Goal: Information Seeking & Learning: Understand process/instructions

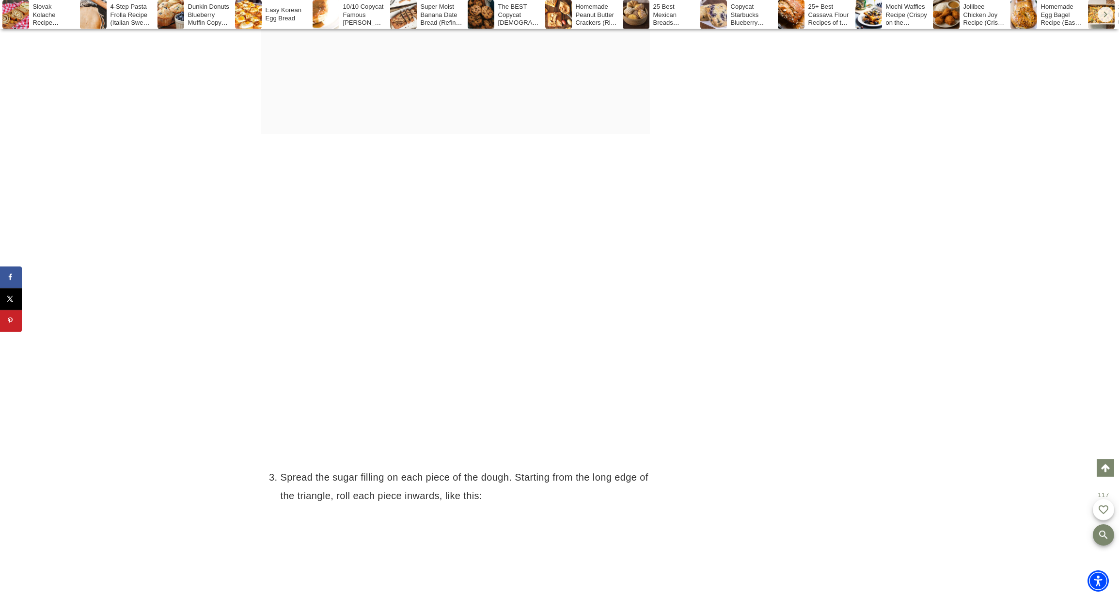
scroll to position [5018, 0]
drag, startPoint x: 390, startPoint y: 87, endPoint x: 476, endPoint y: 89, distance: 85.3
drag, startPoint x: 311, startPoint y: 101, endPoint x: 475, endPoint y: 107, distance: 164.0
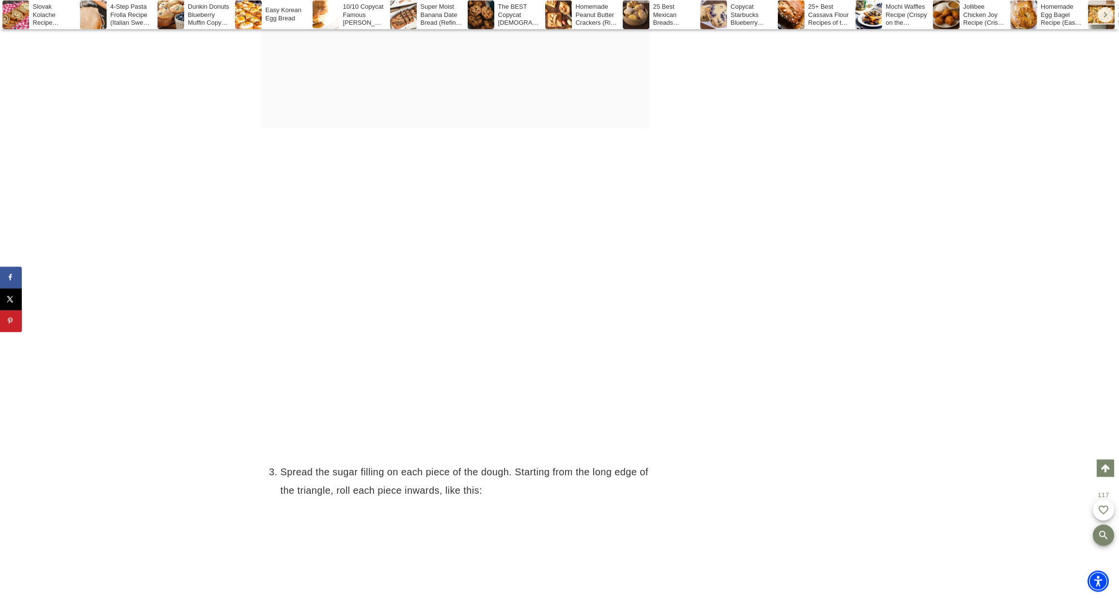
drag, startPoint x: 351, startPoint y: 111, endPoint x: 468, endPoint y: 121, distance: 117.2
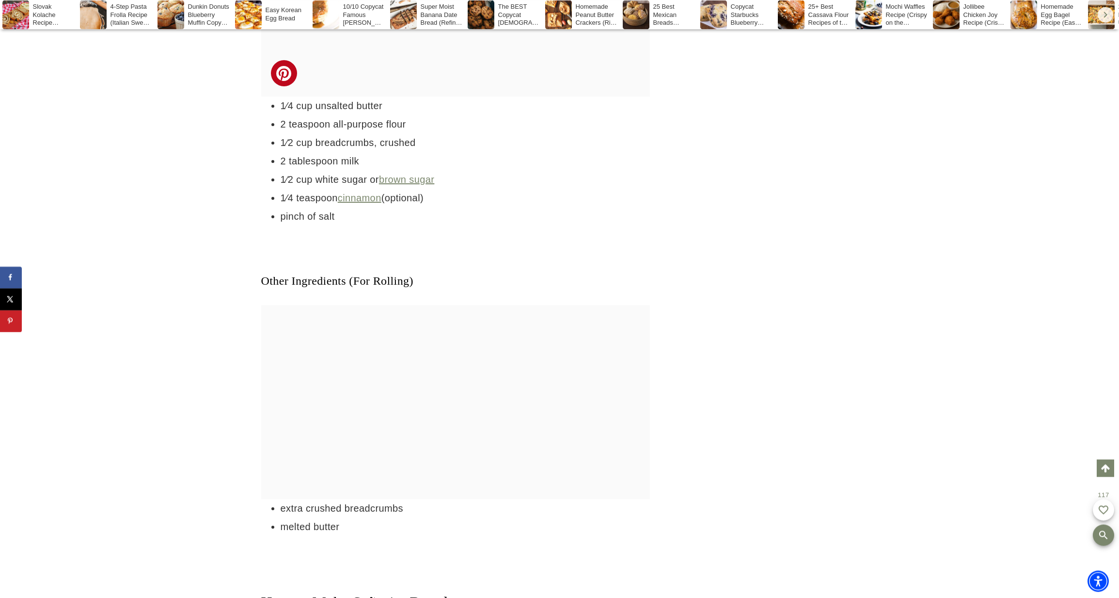
scroll to position [3090, 0]
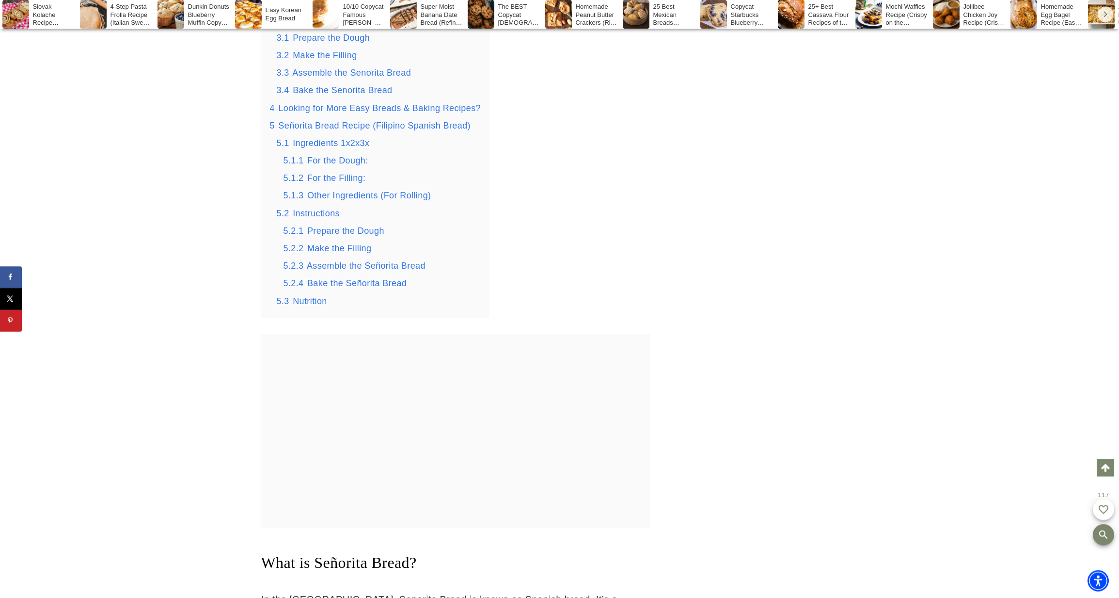
scroll to position [1755, 0]
drag, startPoint x: 380, startPoint y: 236, endPoint x: 431, endPoint y: 240, distance: 51.6
drag, startPoint x: 339, startPoint y: 274, endPoint x: 387, endPoint y: 275, distance: 47.5
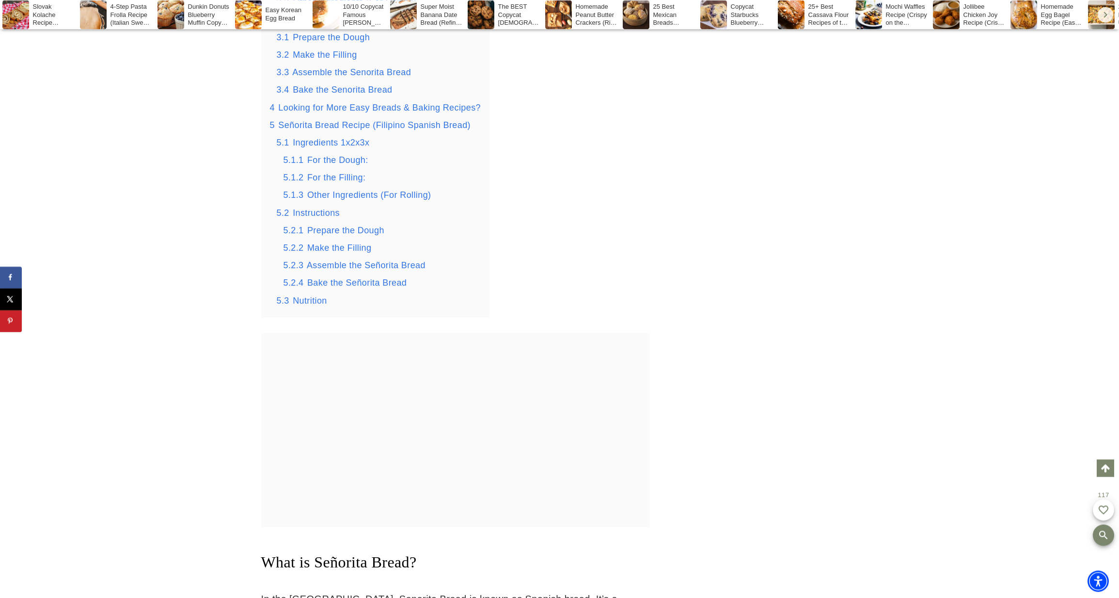
drag, startPoint x: 335, startPoint y: 274, endPoint x: 392, endPoint y: 272, distance: 56.3
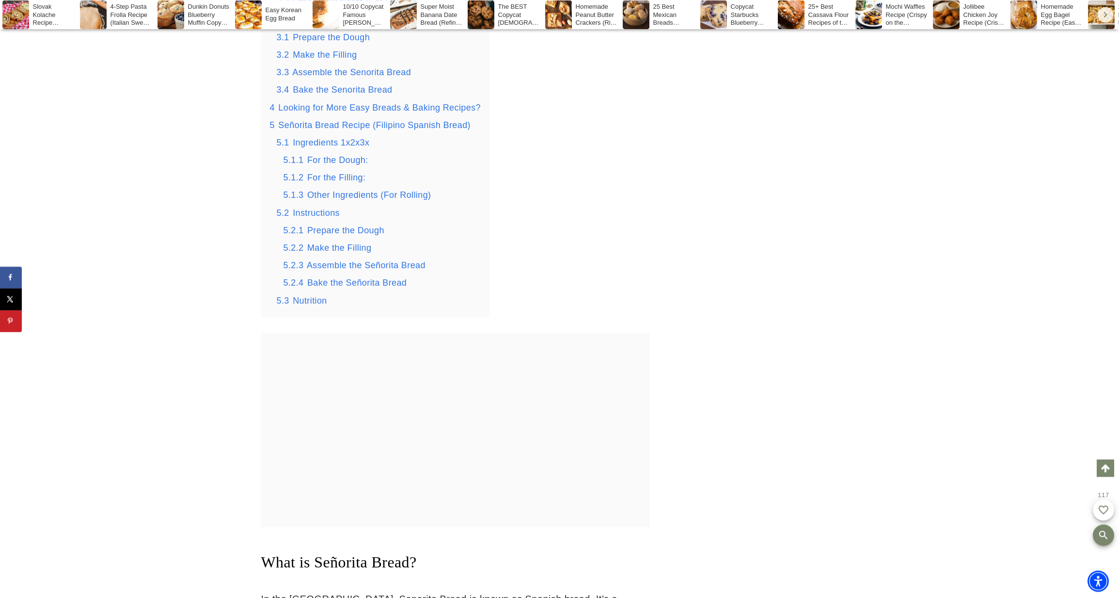
drag, startPoint x: 308, startPoint y: 287, endPoint x: 489, endPoint y: 292, distance: 181.4
drag, startPoint x: 298, startPoint y: 304, endPoint x: 452, endPoint y: 316, distance: 154.6
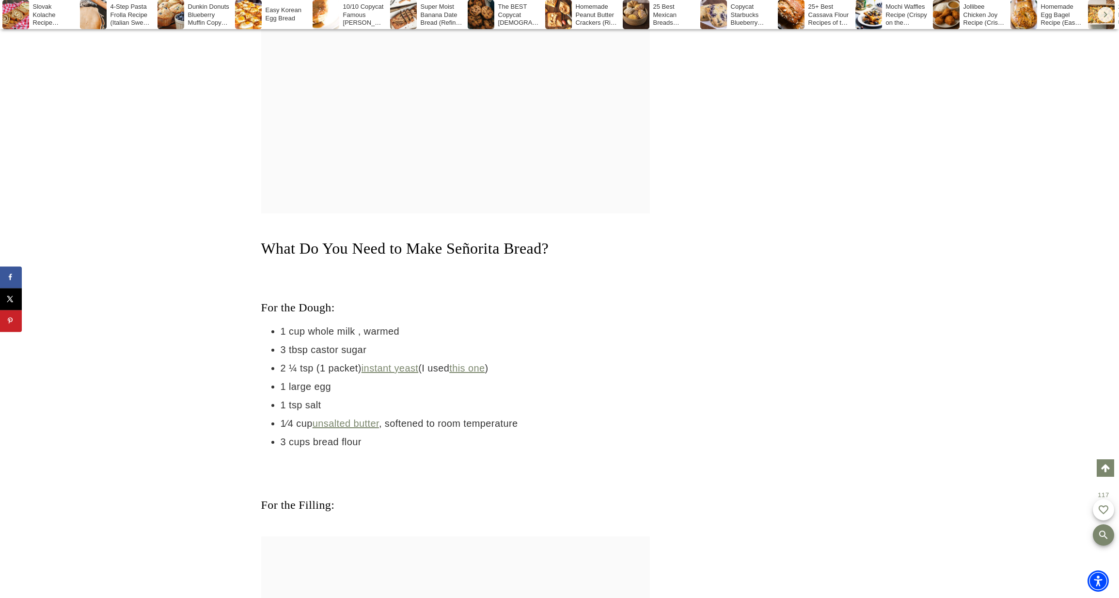
scroll to position [2496, 0]
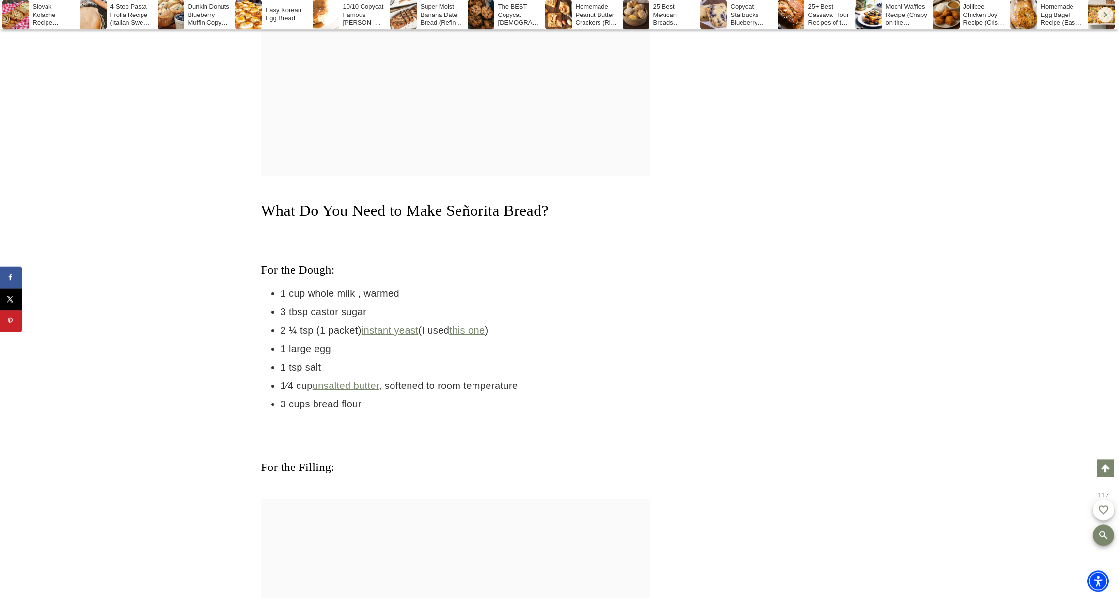
drag, startPoint x: 415, startPoint y: 168, endPoint x: 495, endPoint y: 176, distance: 81.0
drag, startPoint x: 537, startPoint y: 170, endPoint x: 579, endPoint y: 175, distance: 42.9
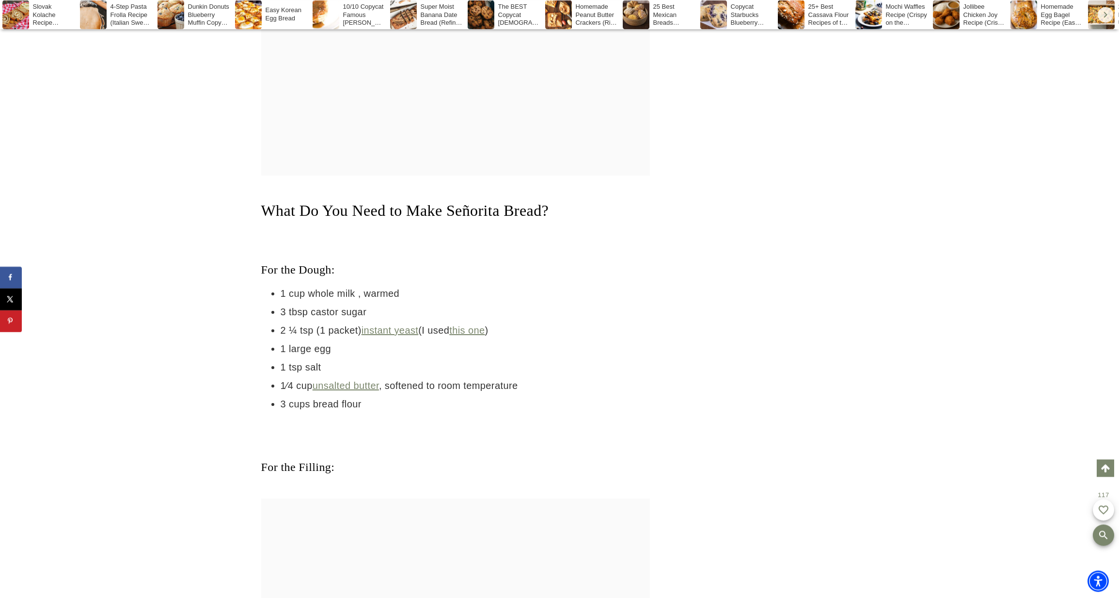
drag, startPoint x: 347, startPoint y: 186, endPoint x: 496, endPoint y: 183, distance: 149.8
drag, startPoint x: 340, startPoint y: 205, endPoint x: 468, endPoint y: 214, distance: 127.8
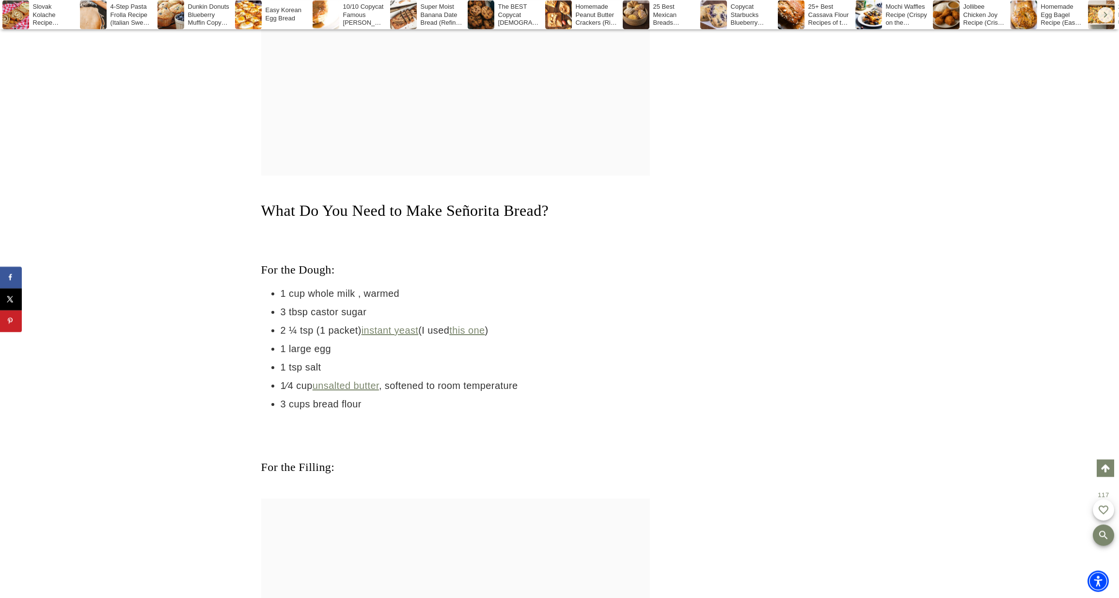
drag, startPoint x: 409, startPoint y: 209, endPoint x: 538, endPoint y: 211, distance: 128.5
drag, startPoint x: 538, startPoint y: 211, endPoint x: 471, endPoint y: 215, distance: 66.5
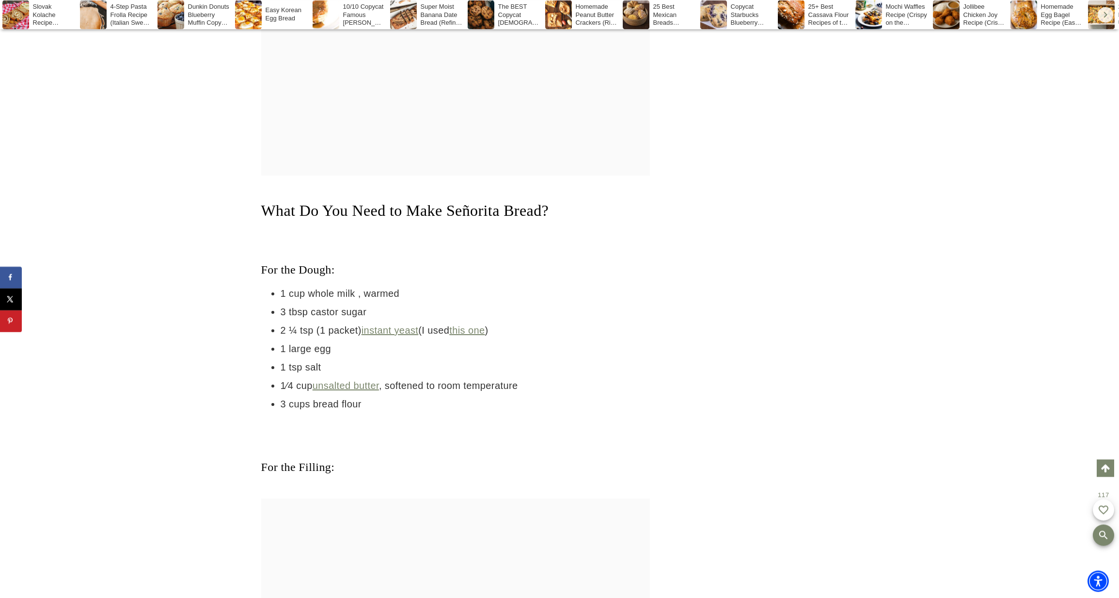
drag, startPoint x: 334, startPoint y: 231, endPoint x: 491, endPoint y: 234, distance: 157.1
drag, startPoint x: 360, startPoint y: 244, endPoint x: 556, endPoint y: 249, distance: 195.9
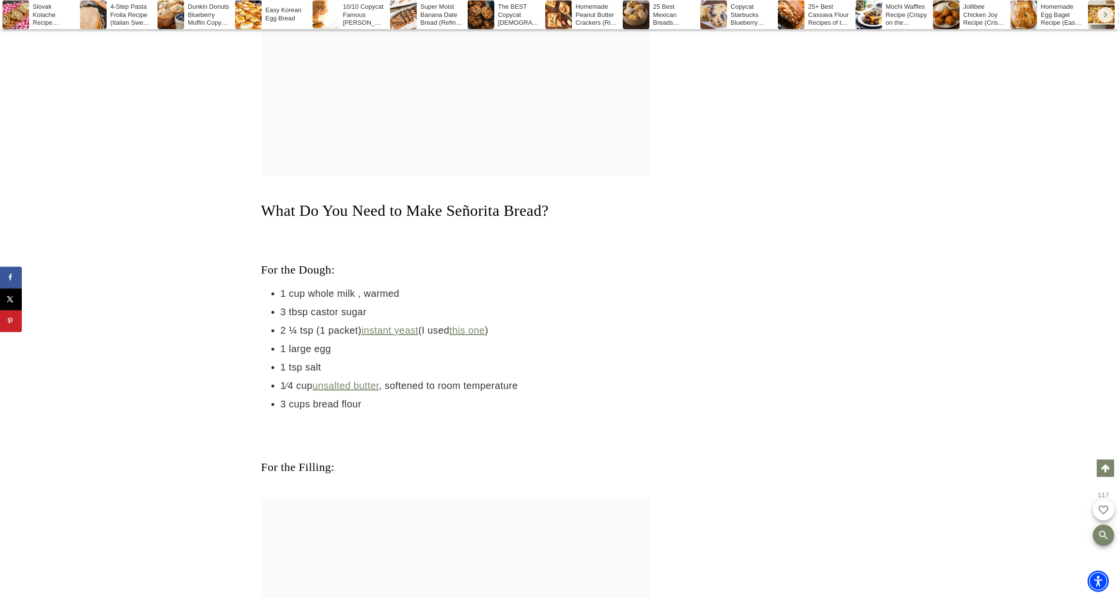
drag, startPoint x: 418, startPoint y: 247, endPoint x: 545, endPoint y: 259, distance: 127.1
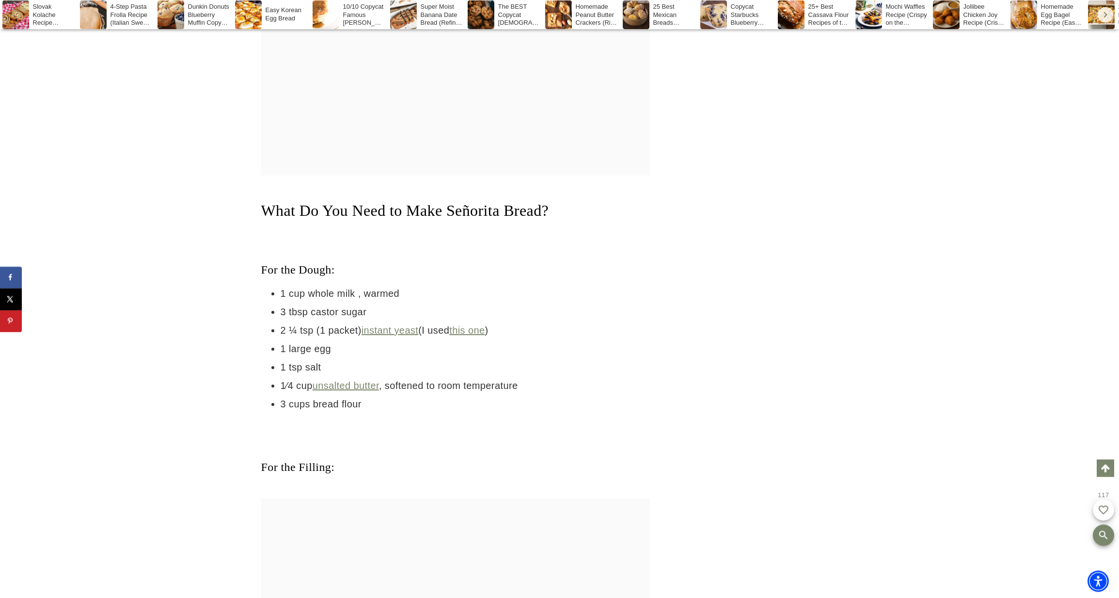
drag, startPoint x: 583, startPoint y: 246, endPoint x: 600, endPoint y: 250, distance: 16.9
drag, startPoint x: 568, startPoint y: 246, endPoint x: 646, endPoint y: 249, distance: 78.1
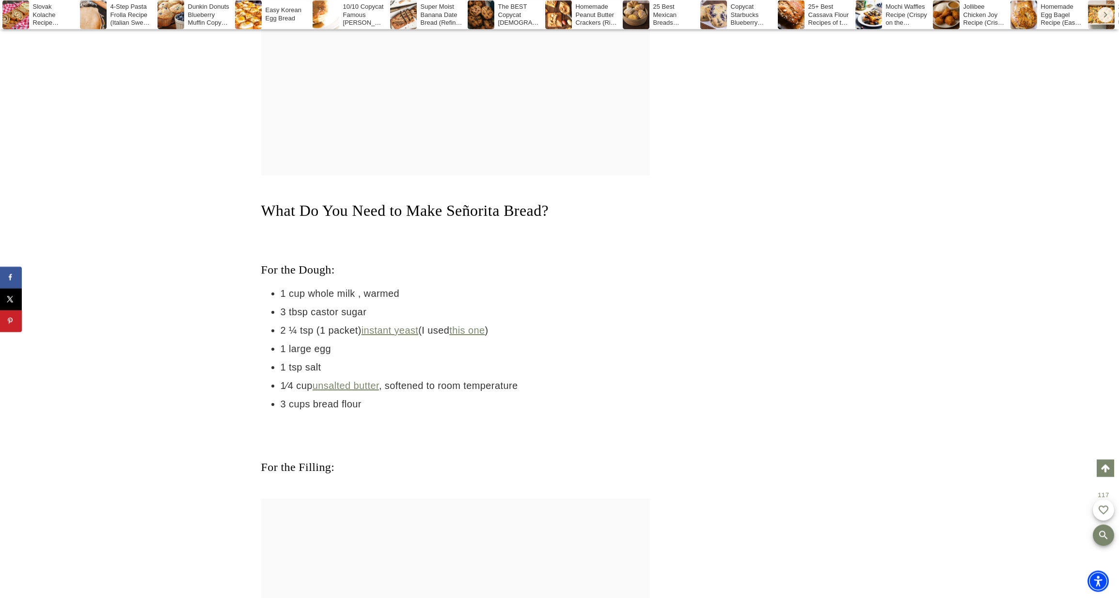
drag, startPoint x: 307, startPoint y: 266, endPoint x: 472, endPoint y: 268, distance: 164.4
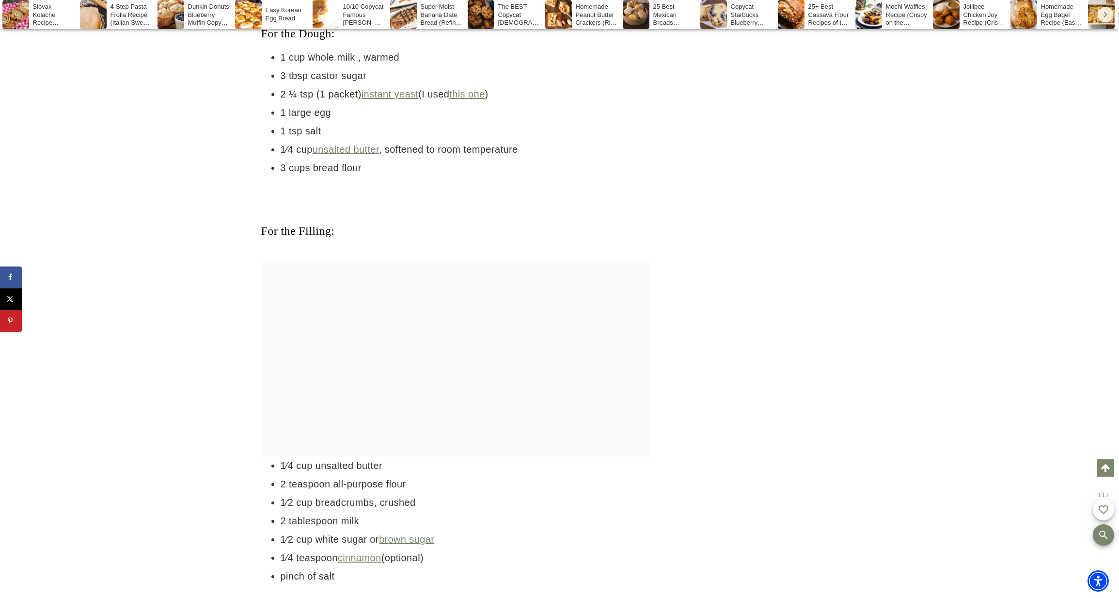
scroll to position [2793, 0]
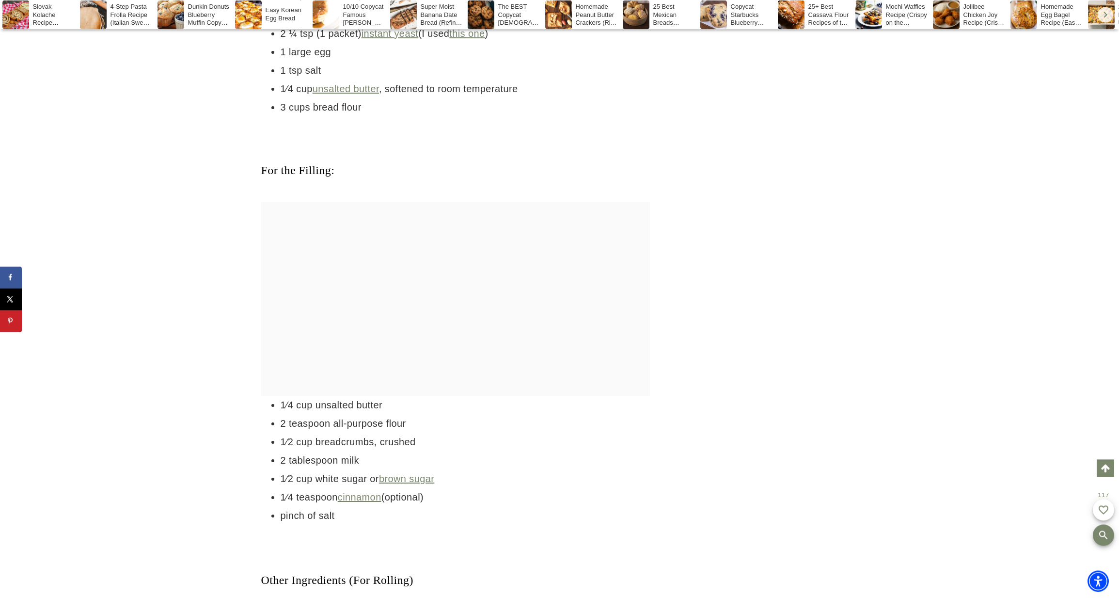
drag, startPoint x: 283, startPoint y: 244, endPoint x: 447, endPoint y: 251, distance: 164.0
drag, startPoint x: 320, startPoint y: 274, endPoint x: 513, endPoint y: 283, distance: 192.7
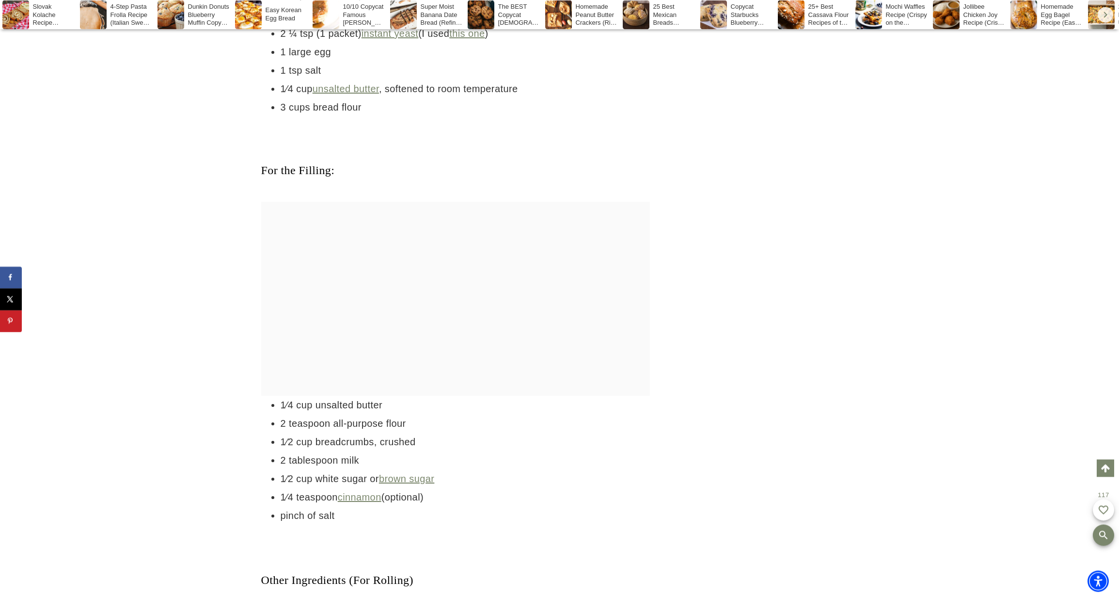
drag, startPoint x: 430, startPoint y: 276, endPoint x: 590, endPoint y: 286, distance: 160.3
drag, startPoint x: 351, startPoint y: 296, endPoint x: 520, endPoint y: 304, distance: 168.9
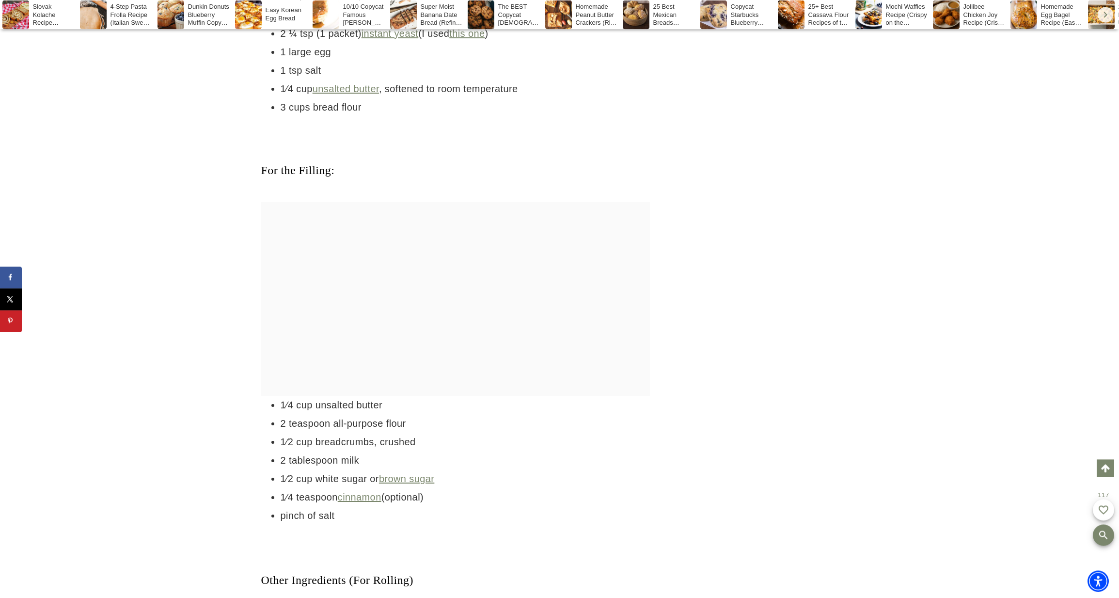
drag, startPoint x: 525, startPoint y: 304, endPoint x: 399, endPoint y: 306, distance: 126.6
drag, startPoint x: 475, startPoint y: 312, endPoint x: 551, endPoint y: 310, distance: 76.6
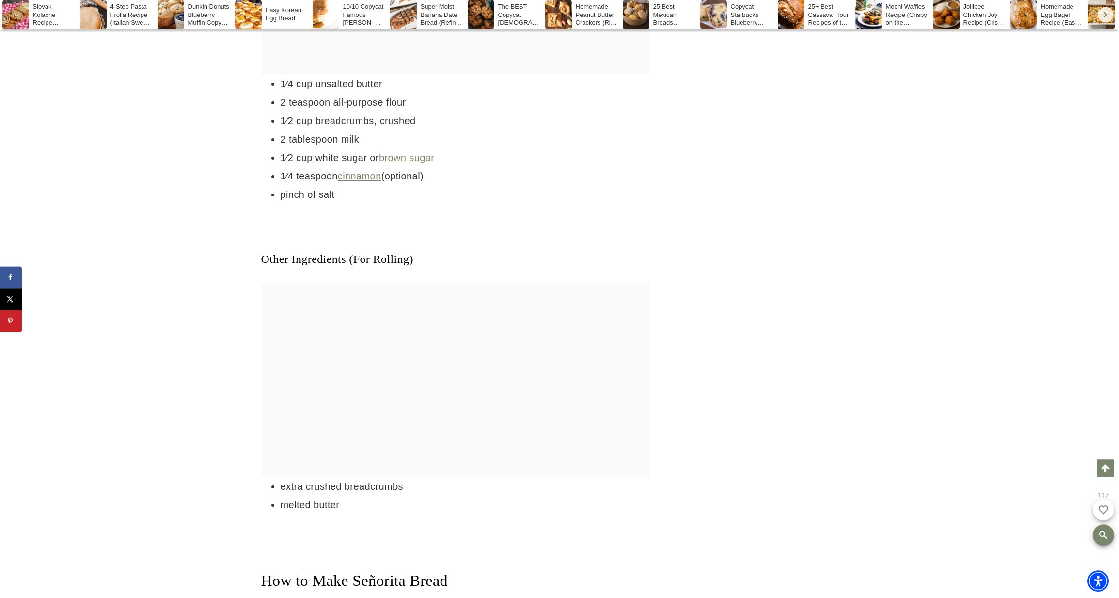
scroll to position [3238, 0]
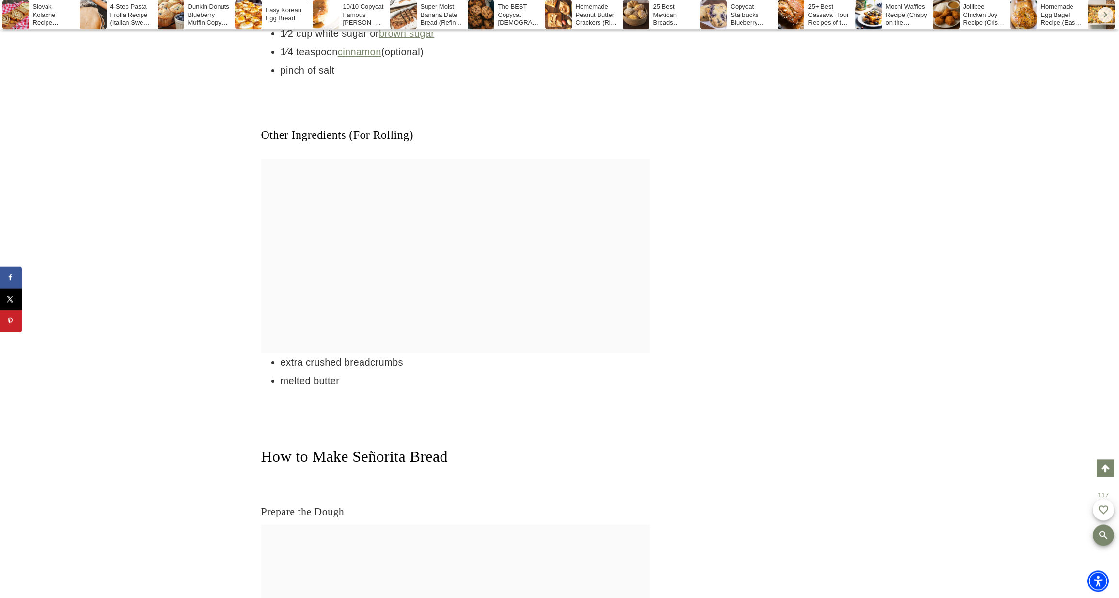
drag, startPoint x: 435, startPoint y: 239, endPoint x: 502, endPoint y: 244, distance: 67.1
drag, startPoint x: 556, startPoint y: 247, endPoint x: 573, endPoint y: 248, distance: 17.0
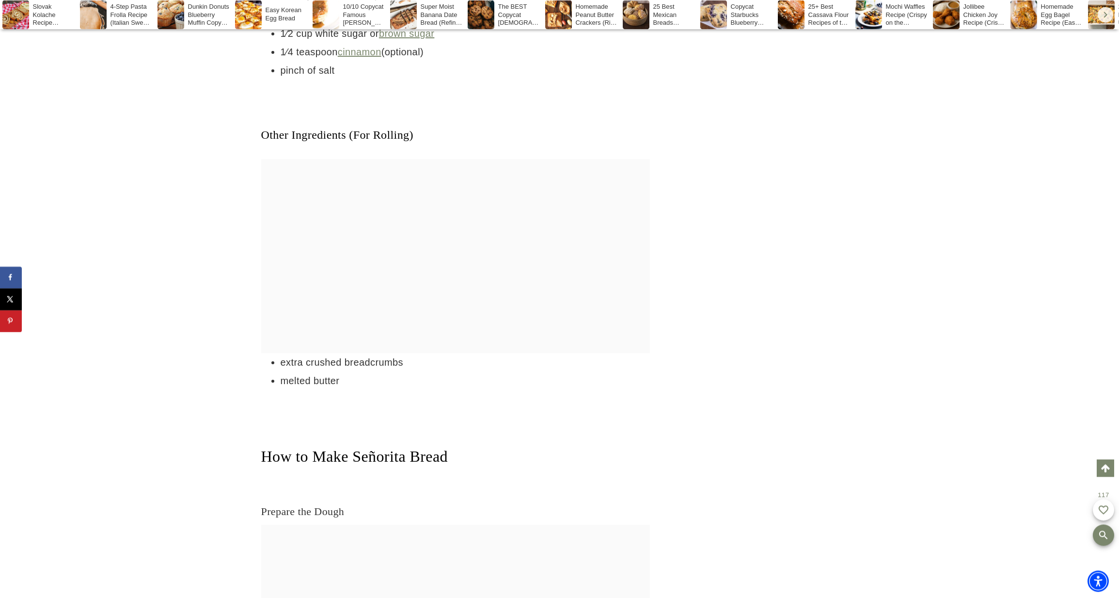
drag, startPoint x: 341, startPoint y: 255, endPoint x: 529, endPoint y: 261, distance: 188.2
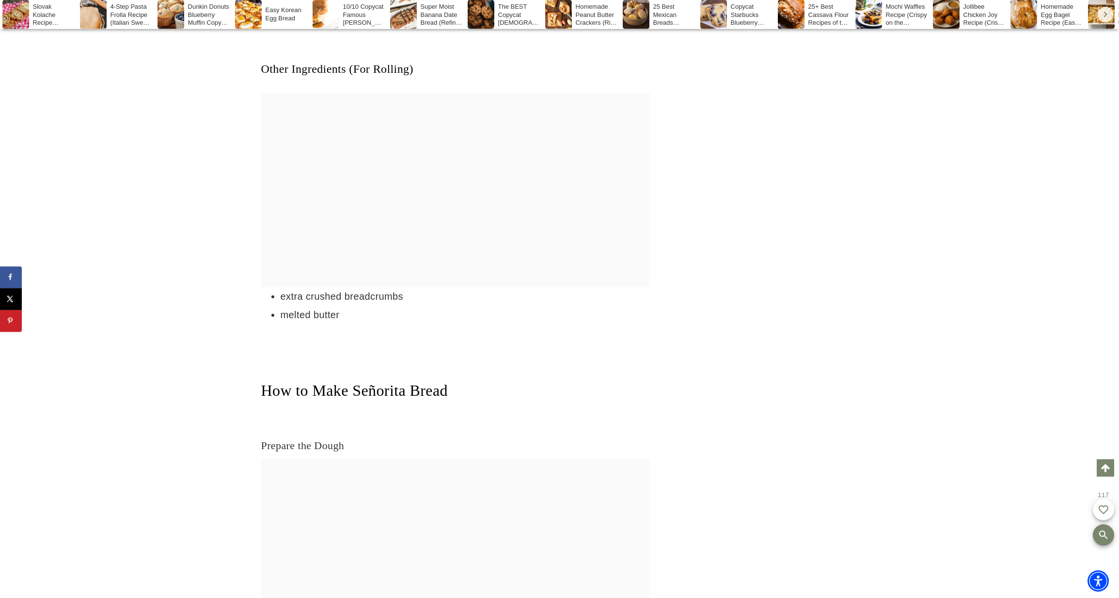
scroll to position [3386, 0]
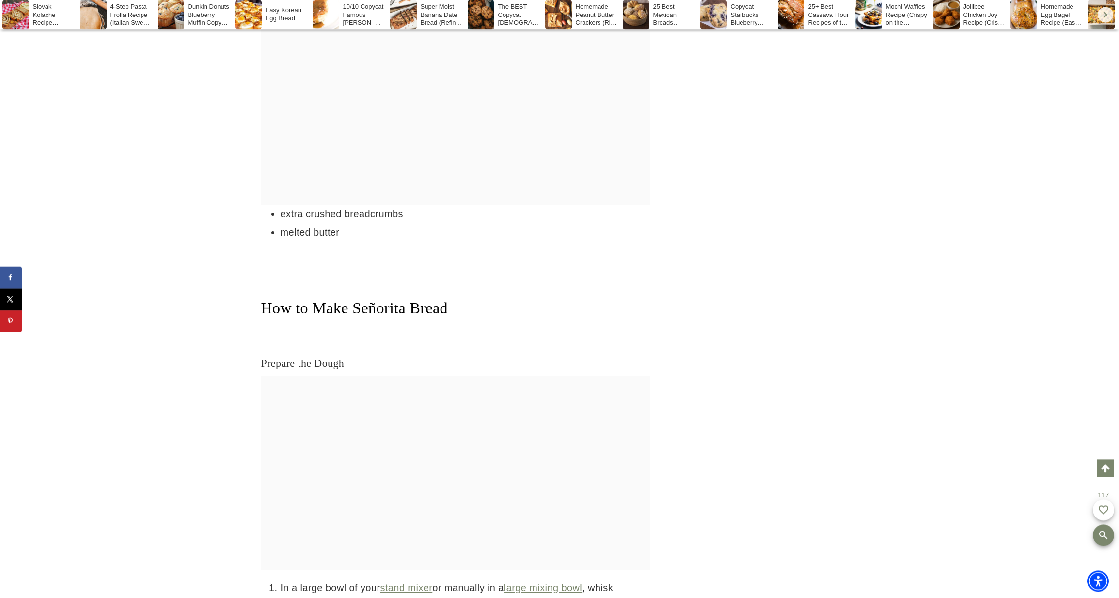
drag, startPoint x: 323, startPoint y: 275, endPoint x: 497, endPoint y: 289, distance: 174.6
drag, startPoint x: 503, startPoint y: 278, endPoint x: 554, endPoint y: 291, distance: 52.1
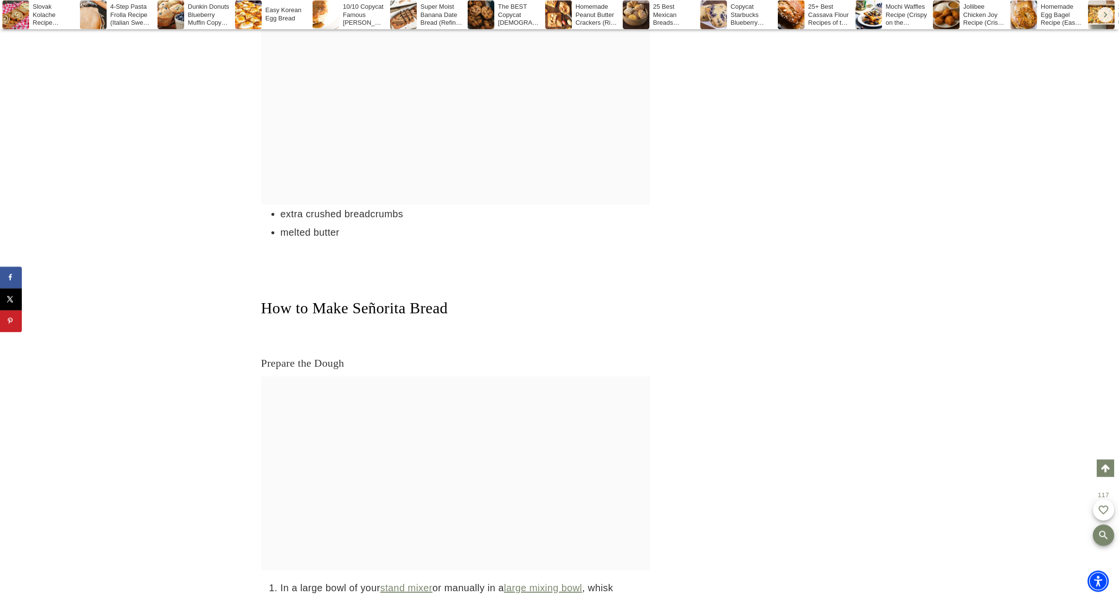
drag, startPoint x: 451, startPoint y: 278, endPoint x: 552, endPoint y: 281, distance: 100.9
drag, startPoint x: 470, startPoint y: 278, endPoint x: 581, endPoint y: 287, distance: 111.4
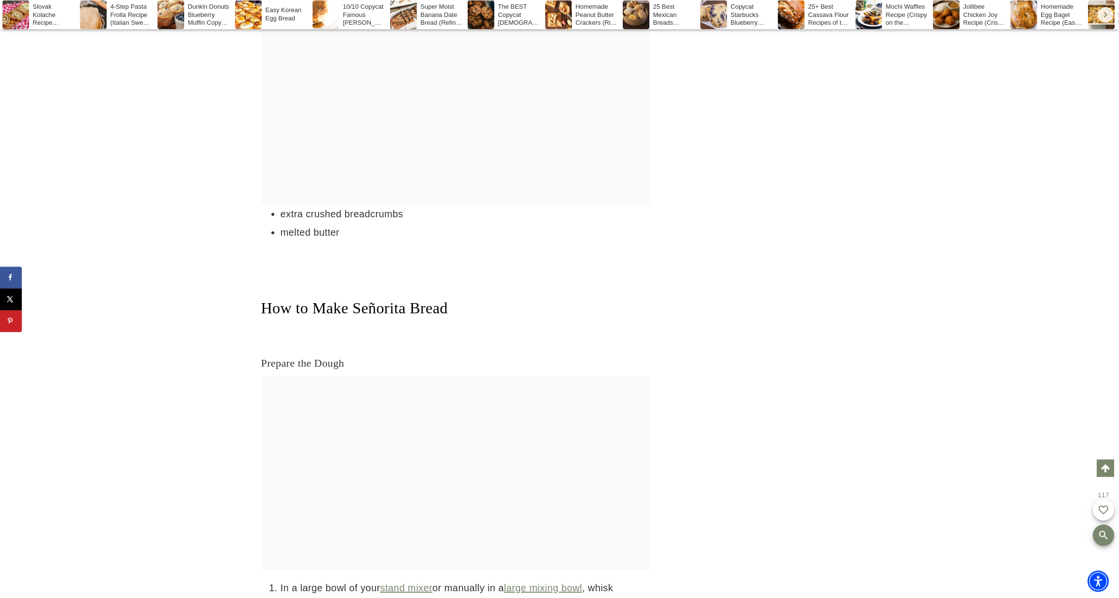
drag
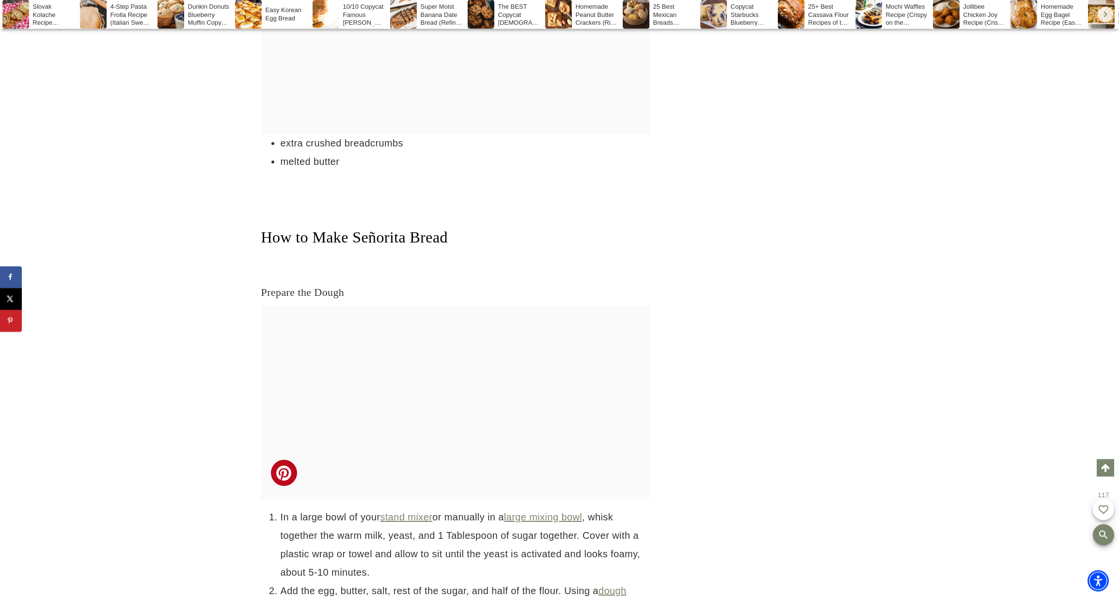
scroll to position [3535, 0]
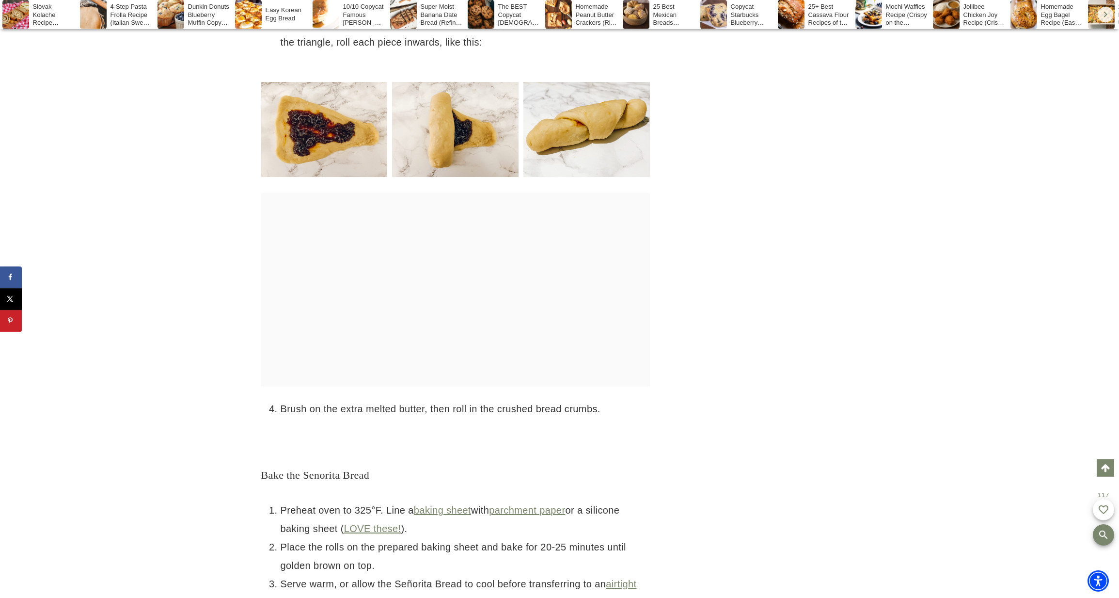
scroll to position [5463, 0]
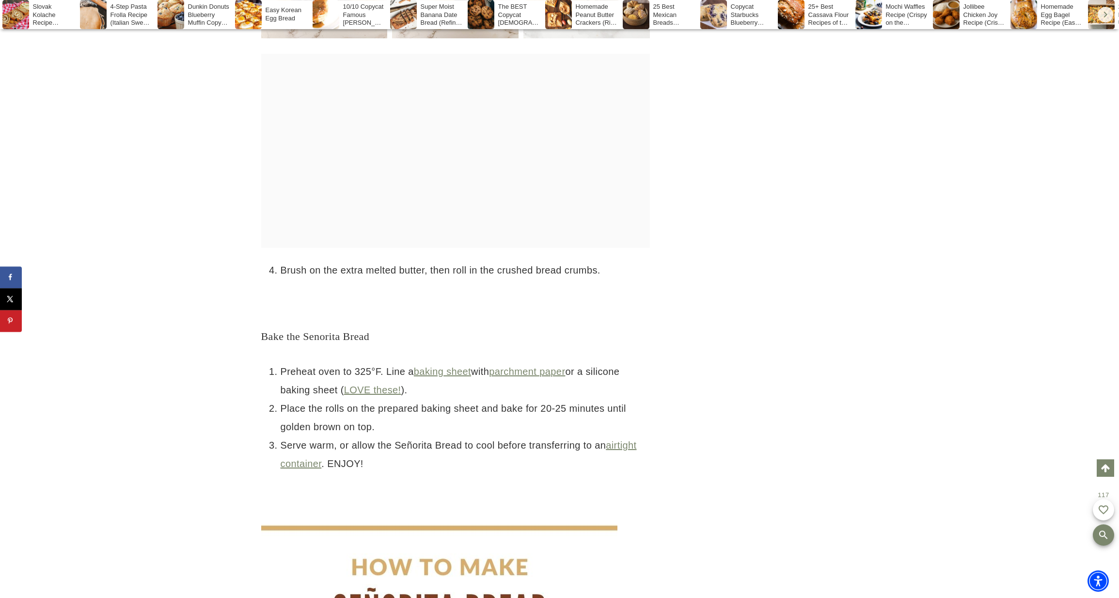
scroll to position [5612, 0]
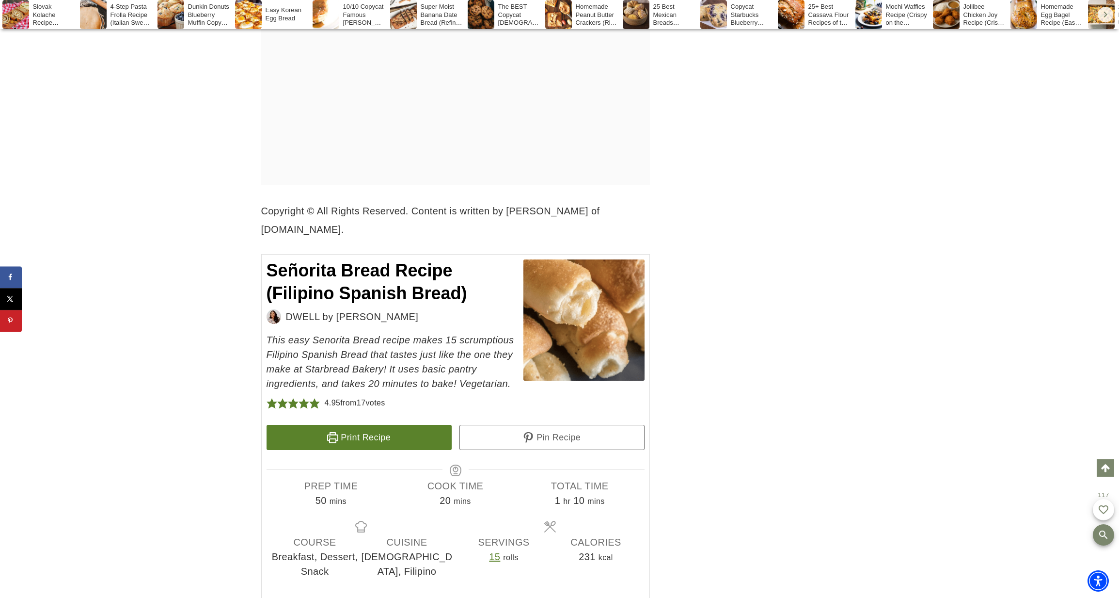
scroll to position [7540, 0]
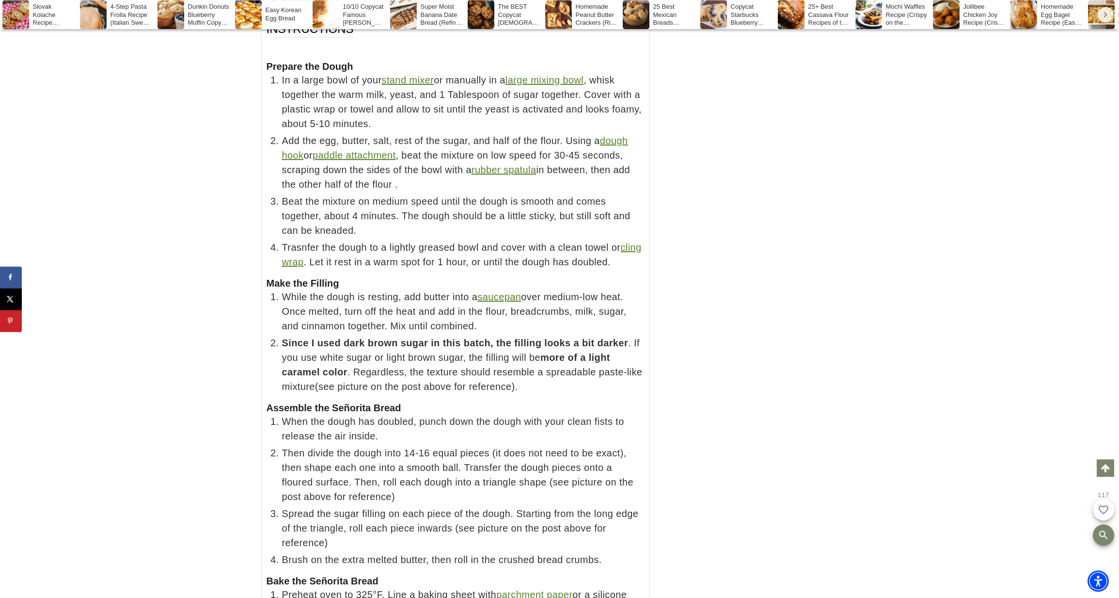
scroll to position [8282, 0]
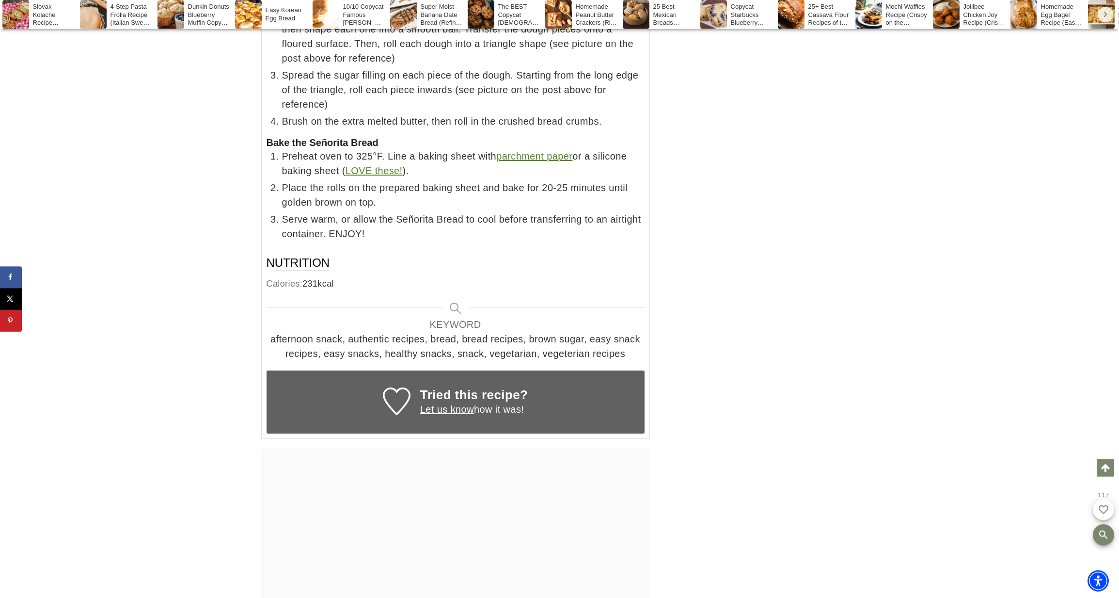
scroll to position [8727, 0]
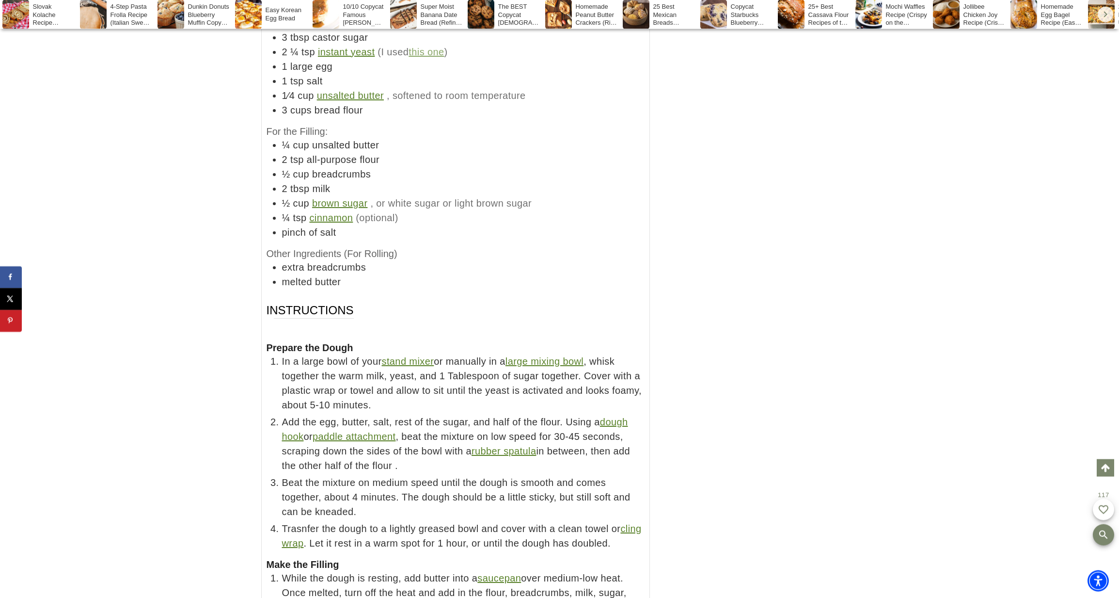
scroll to position [7832, 0]
